Goal: Information Seeking & Learning: Learn about a topic

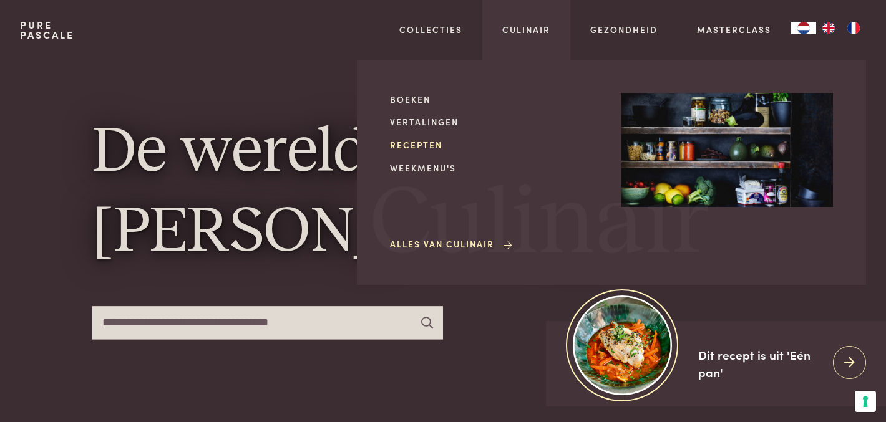
click at [435, 142] on link "Recepten" at bounding box center [495, 144] width 211 height 13
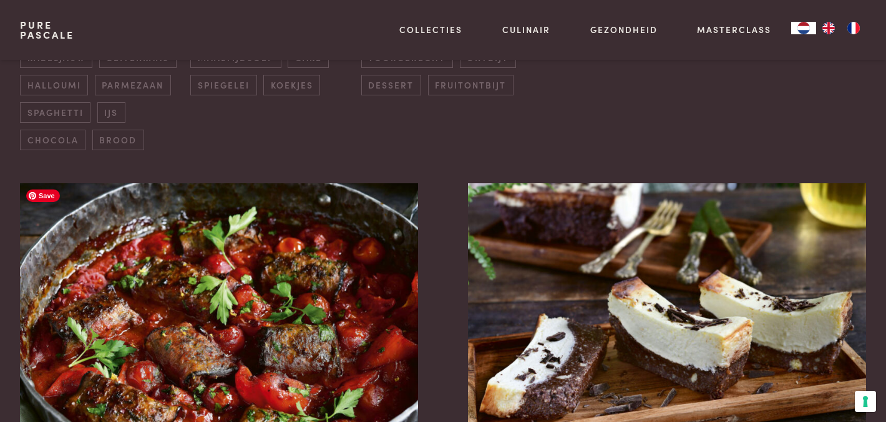
scroll to position [530, 0]
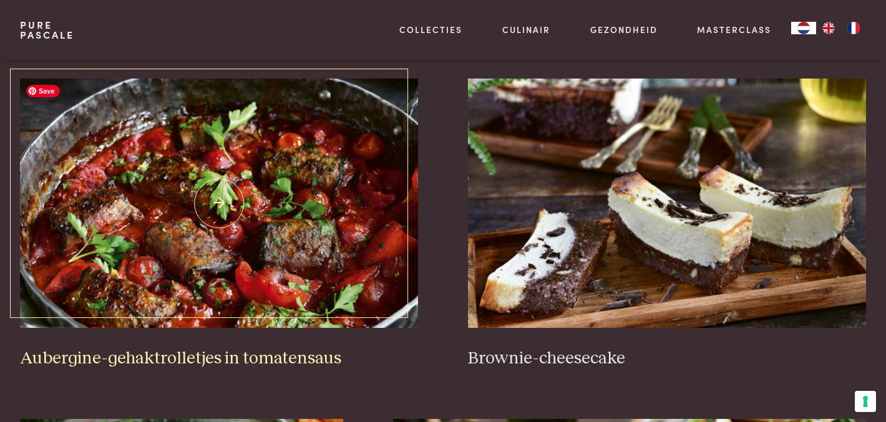
click at [348, 270] on img at bounding box center [219, 203] width 398 height 249
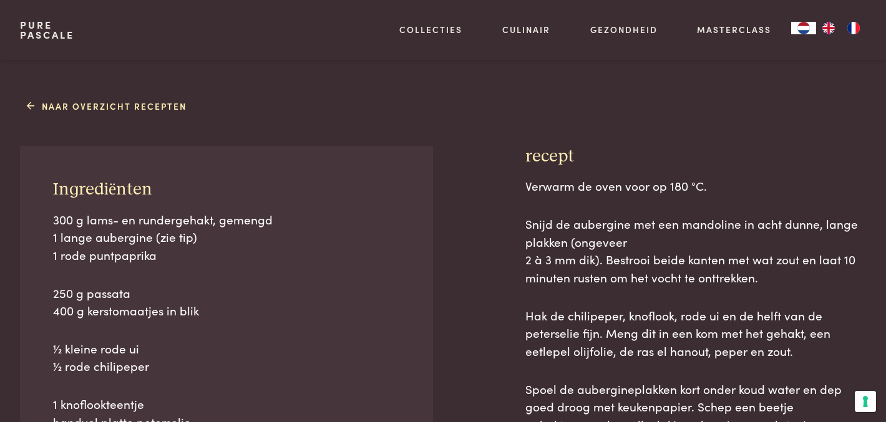
scroll to position [470, 0]
click at [700, 218] on span "Snijd de aubergine met een mandoline in acht dunne, lange plakken (ongeveer" at bounding box center [691, 232] width 332 height 35
copy span "mandoline"
